Goal: Ask a question

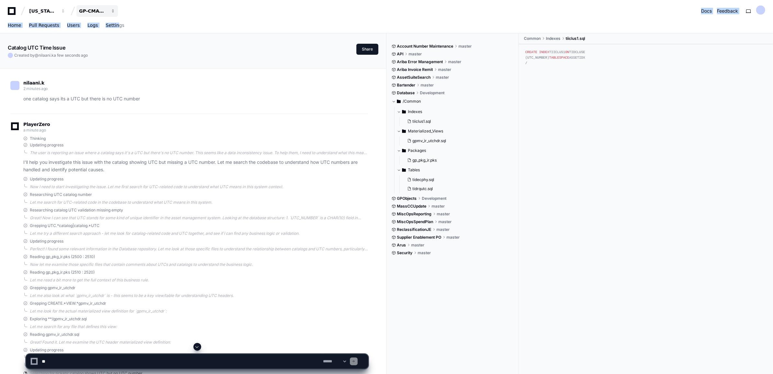
drag, startPoint x: 110, startPoint y: 17, endPoint x: 110, endPoint y: 13, distance: 4.2
click at [110, 13] on app-nav "[US_STATE] Pacific GP-CMAG-AS8 Docs Feedback Home Pull Requests Users Logs Sett…" at bounding box center [386, 16] width 773 height 33
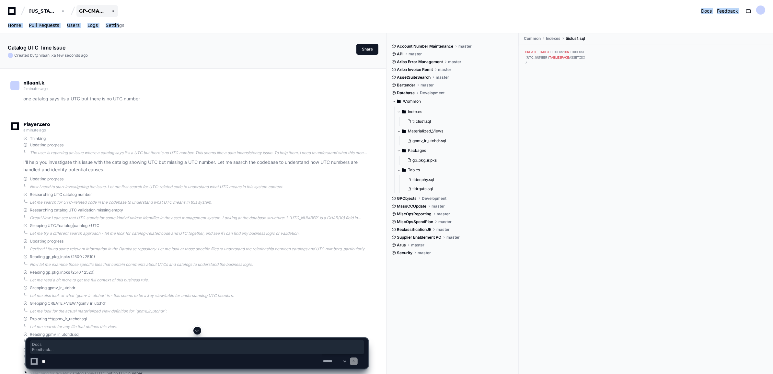
click at [111, 13] on span "button" at bounding box center [113, 11] width 5 height 5
click at [112, 47] on span "GP-CMAG-AS8" at bounding box center [107, 47] width 37 height 8
click at [95, 12] on div "GP-CMAG-AS8" at bounding box center [93, 11] width 28 height 6
click at [95, 49] on span "GP-CMAG-AS8" at bounding box center [107, 47] width 37 height 8
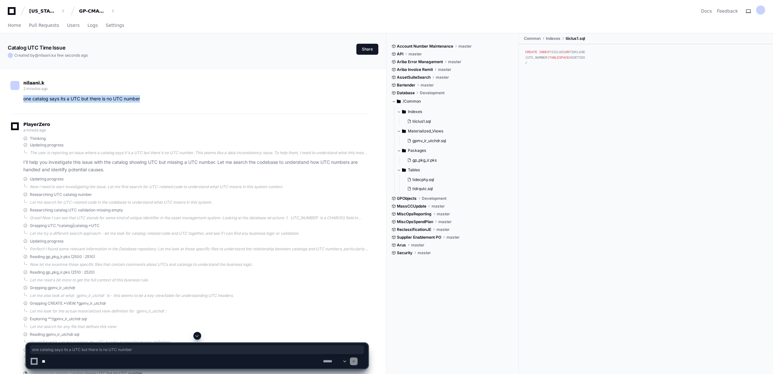
drag, startPoint x: 22, startPoint y: 98, endPoint x: 144, endPoint y: 97, distance: 122.5
click at [144, 97] on div "one catalog says its a UTC but there is no UTC number" at bounding box center [189, 98] width 358 height 7
copy p "one catalog says its a UTC but there is no UTC number"
click at [144, 97] on p "one catalog says its a UTC but there is no UTC number" at bounding box center [195, 98] width 345 height 7
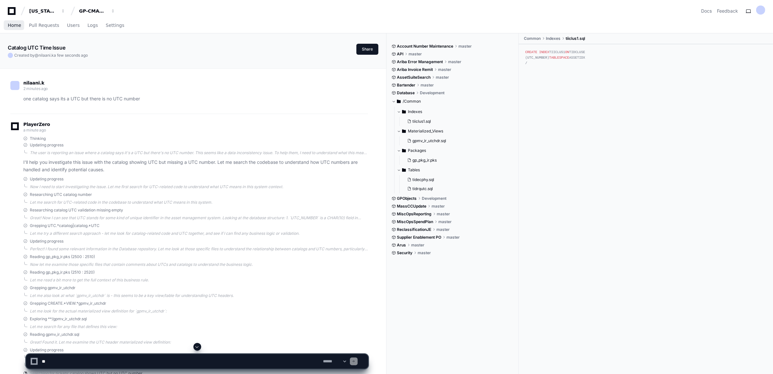
click at [12, 27] on span "Home" at bounding box center [14, 25] width 13 height 4
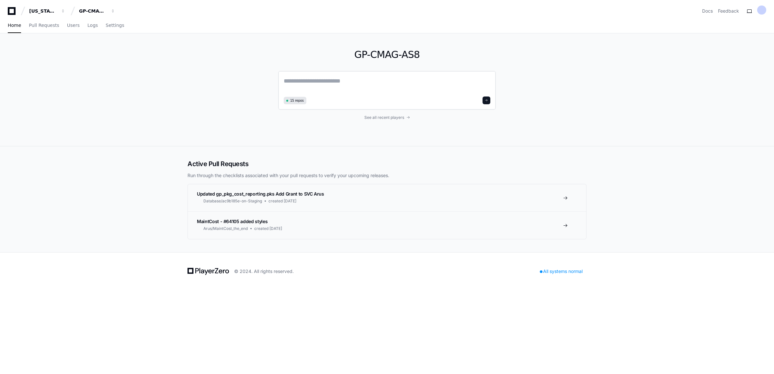
click at [322, 84] on textarea at bounding box center [387, 85] width 207 height 18
paste textarea "**********"
type textarea "**********"
